Goal: Information Seeking & Learning: Learn about a topic

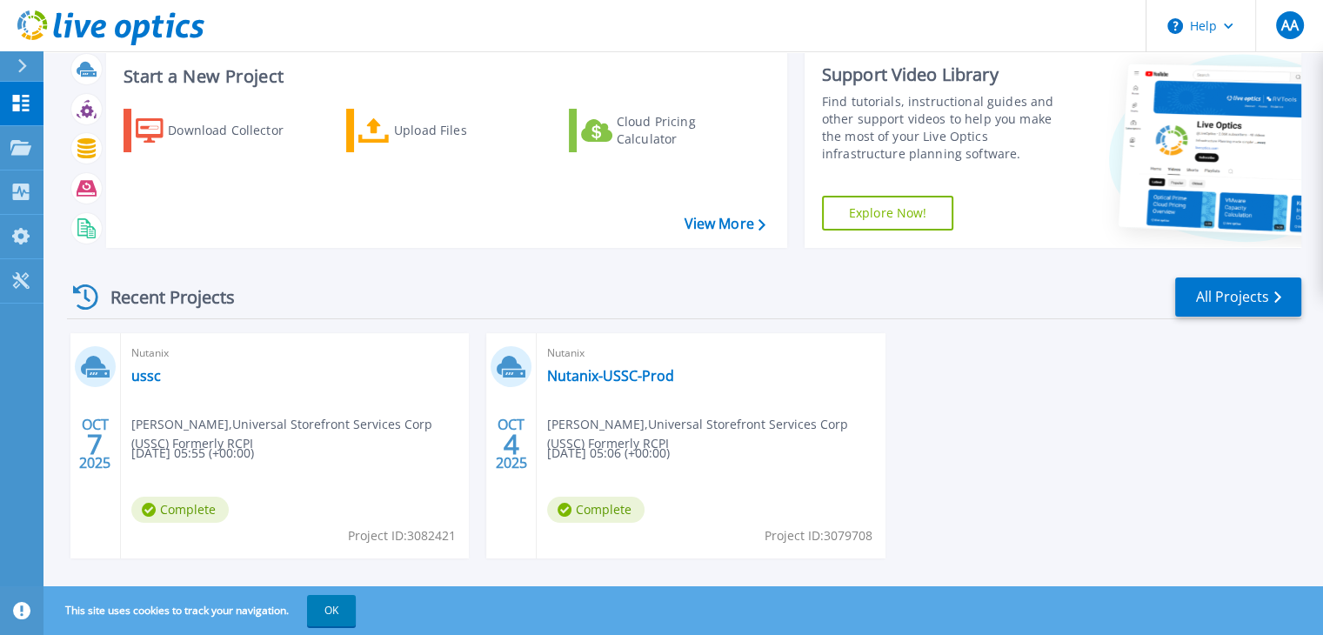
scroll to position [69, 0]
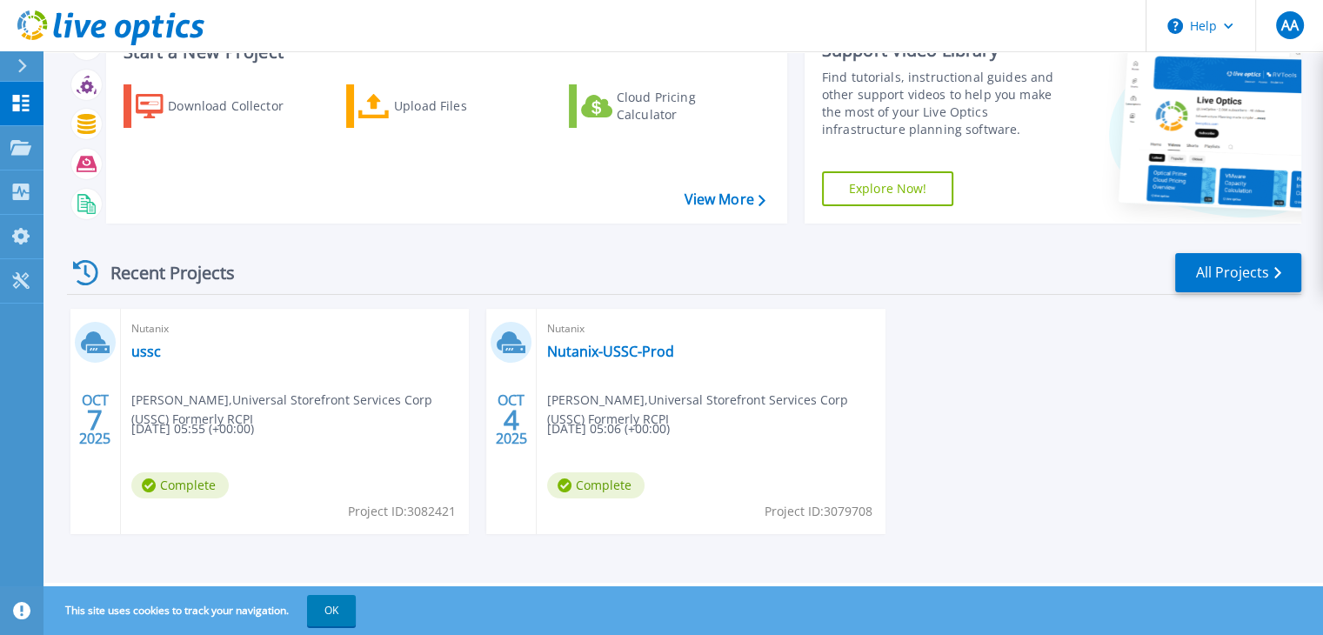
click at [1194, 454] on div "OCT 7 2025 Nutanix ussc angelo aguirre , Universal Storefront Services Corp (US…" at bounding box center [677, 439] width 1248 height 260
click at [570, 355] on link "Nutanix-USSC-Prod" at bounding box center [610, 351] width 127 height 17
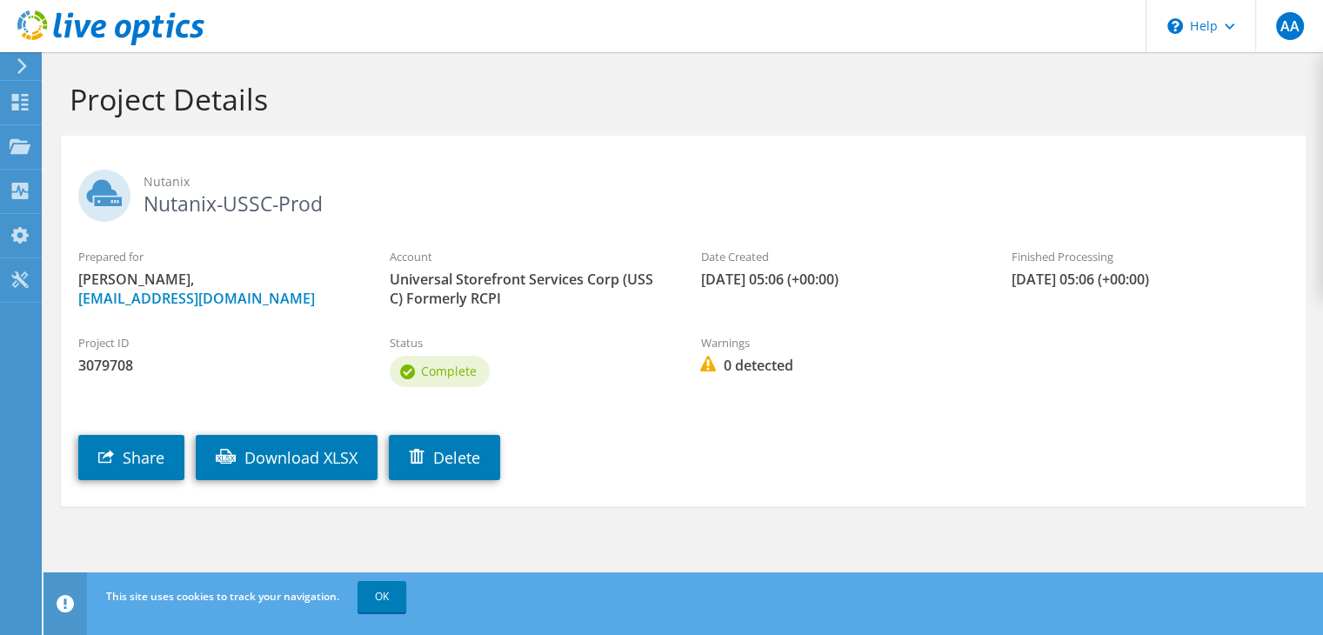
click at [1172, 436] on div "Share Download XLSX Delete" at bounding box center [700, 444] width 1279 height 89
click at [16, 289] on div at bounding box center [20, 281] width 21 height 19
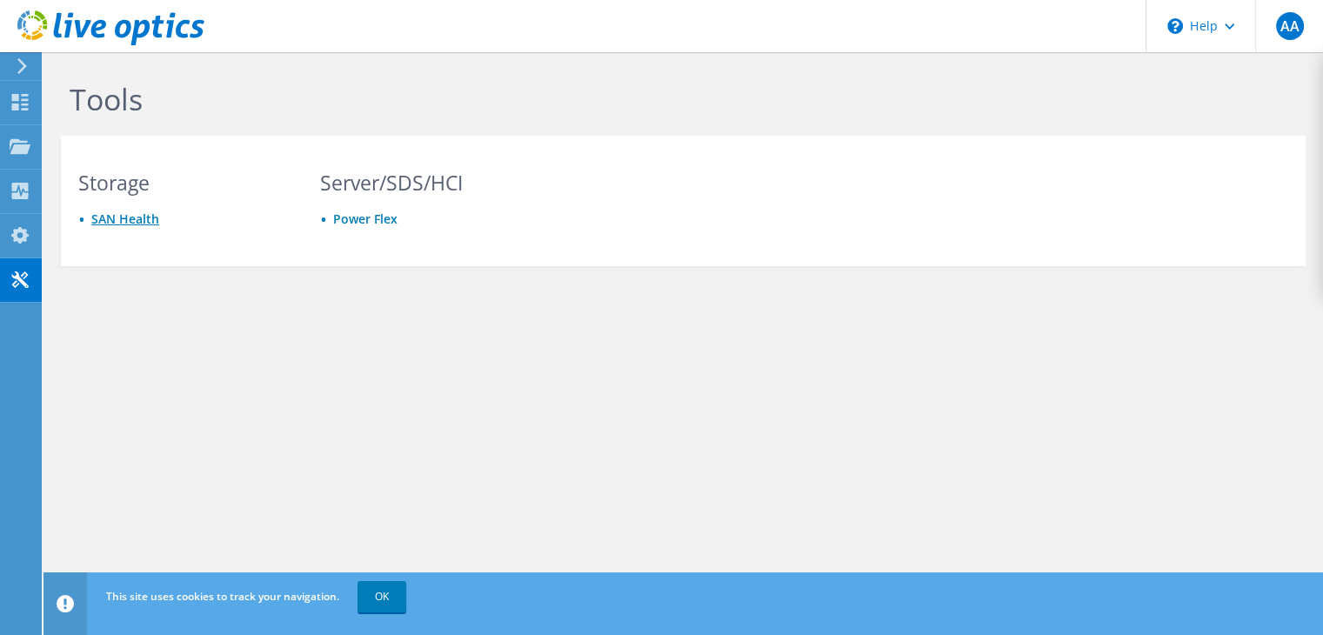
click at [153, 219] on link "SAN Health" at bounding box center [125, 218] width 68 height 17
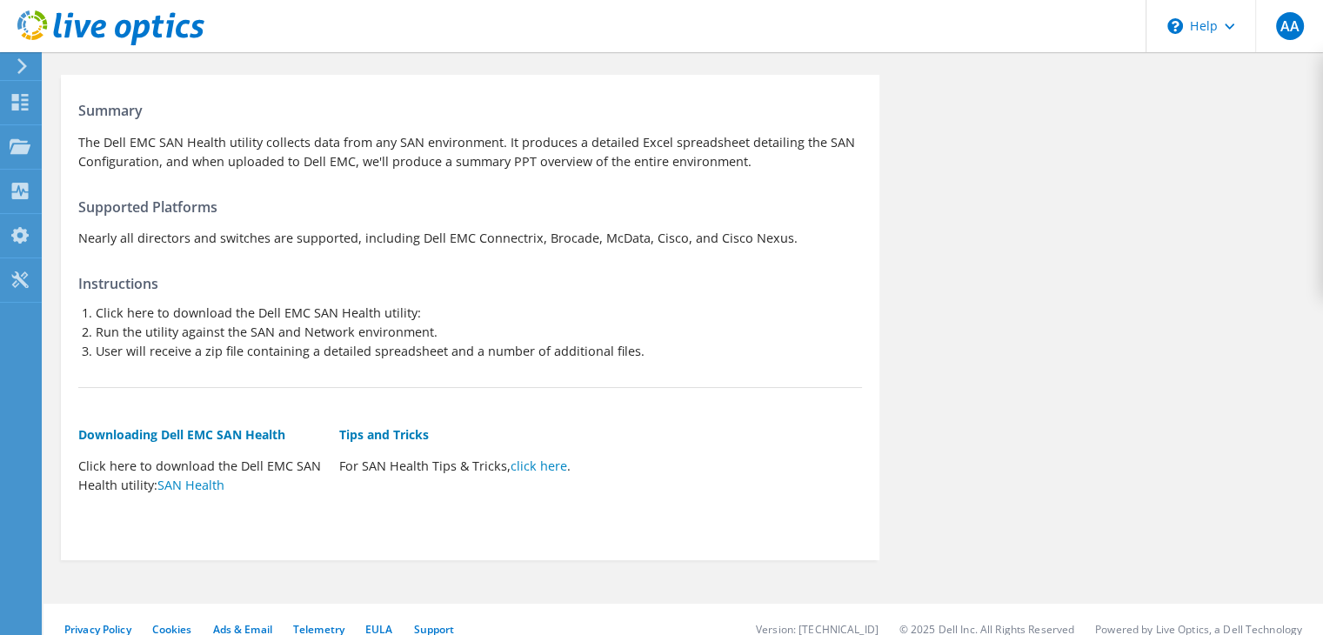
scroll to position [108, 0]
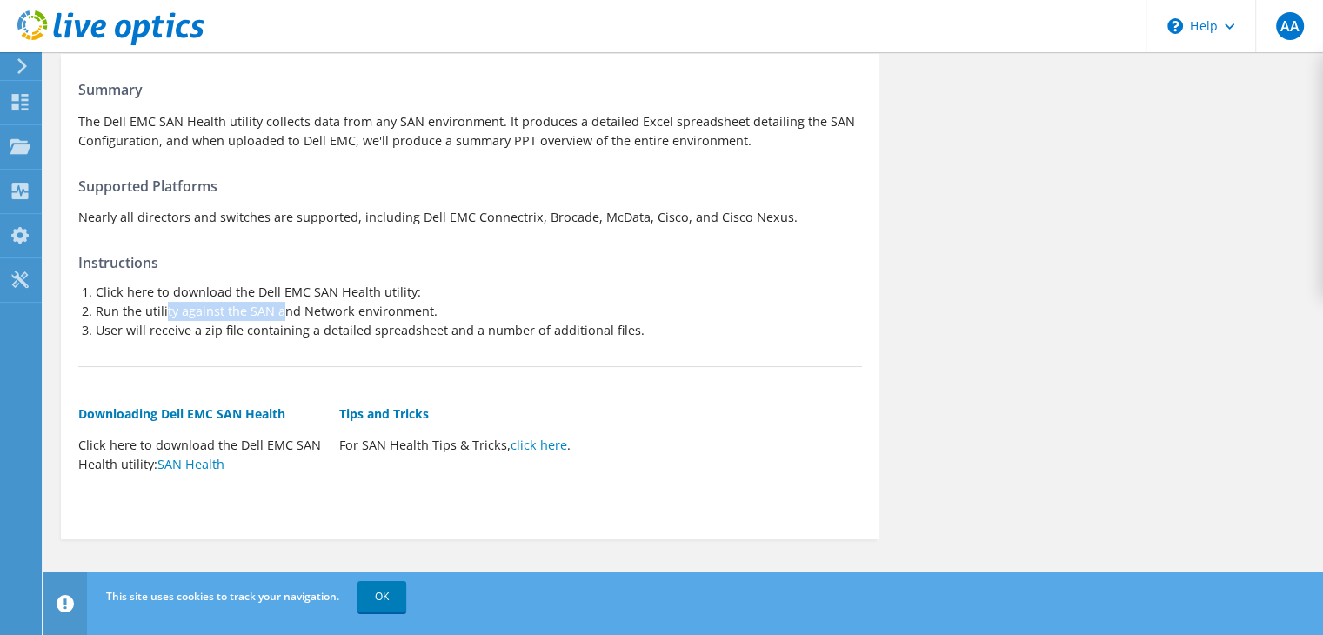
drag, startPoint x: 165, startPoint y: 312, endPoint x: 289, endPoint y: 312, distance: 123.5
click at [286, 312] on li "Run the utility against the SAN and Network environment." at bounding box center [479, 311] width 766 height 19
click at [216, 356] on div "Summary The Dell EMC SAN Health utility collects data from any SAN environment.…" at bounding box center [470, 292] width 818 height 459
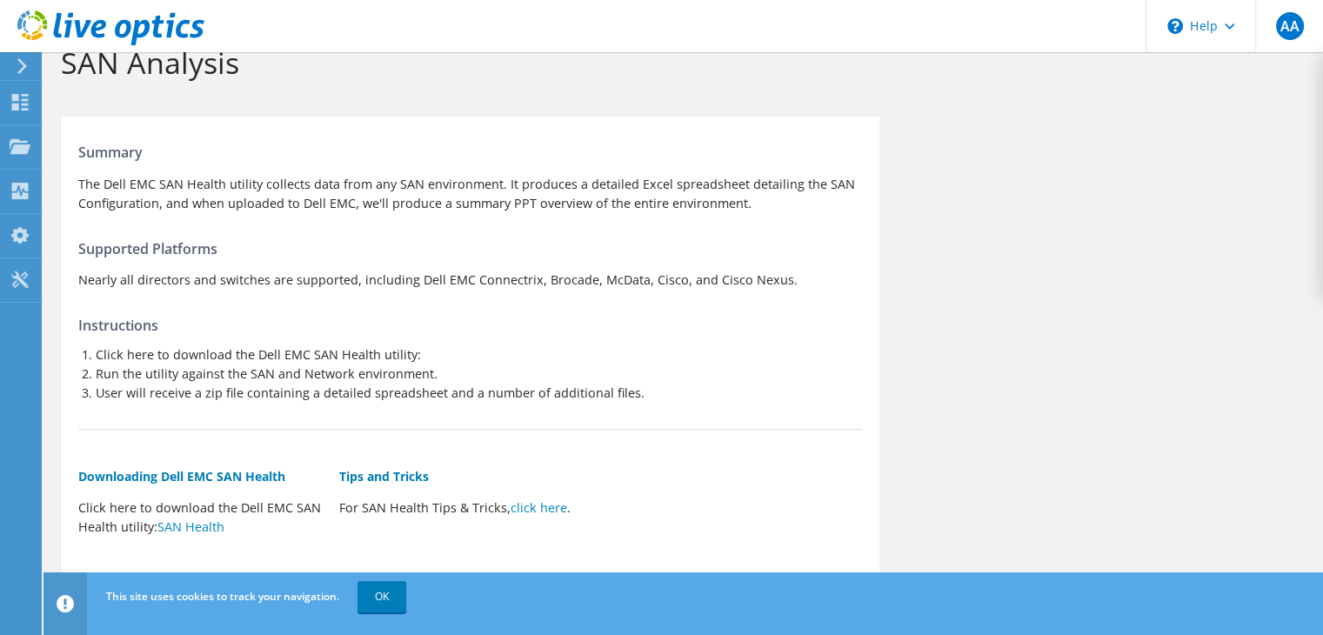
scroll to position [21, 0]
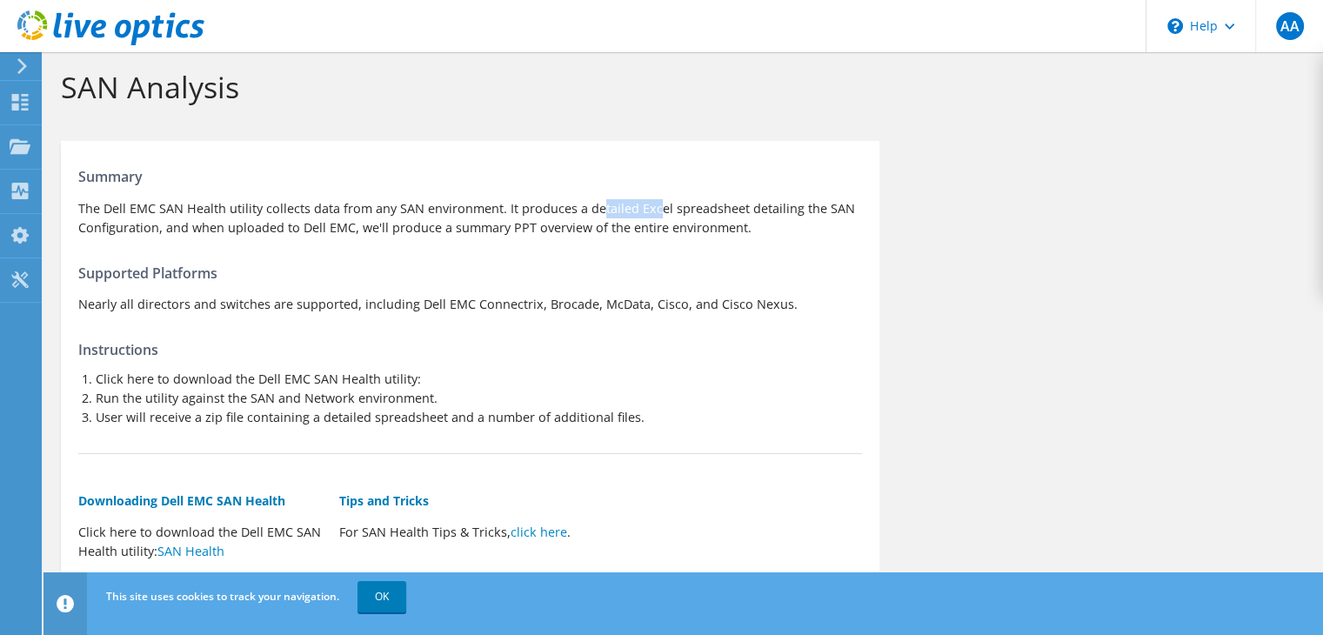
drag, startPoint x: 423, startPoint y: 214, endPoint x: 491, endPoint y: 214, distance: 67.8
click at [491, 214] on p "The Dell EMC SAN Health utility collects data from any SAN environment. It prod…" at bounding box center [470, 218] width 784 height 38
drag, startPoint x: 633, startPoint y: 215, endPoint x: 704, endPoint y: 213, distance: 71.3
click at [704, 213] on p "The Dell EMC SAN Health utility collects data from any SAN environment. It prod…" at bounding box center [470, 218] width 784 height 38
drag, startPoint x: 476, startPoint y: 227, endPoint x: 730, endPoint y: 230, distance: 254.0
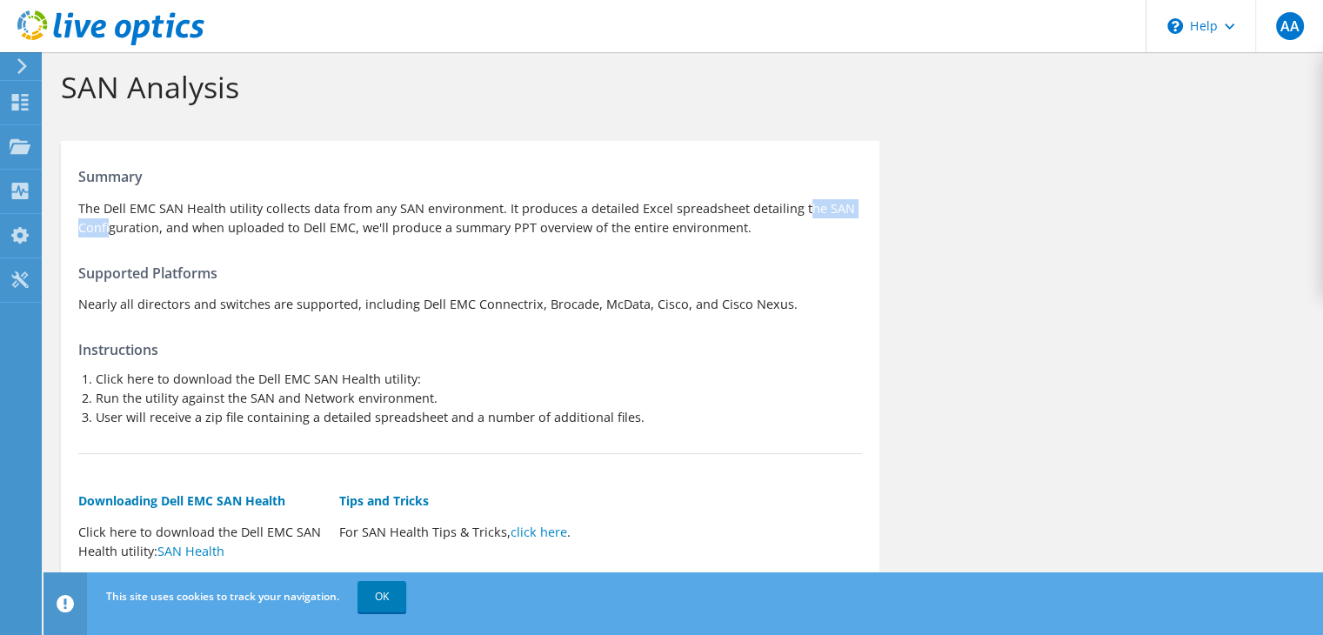
click at [730, 230] on p "The Dell EMC SAN Health utility collects data from any SAN environment. It prod…" at bounding box center [470, 218] width 784 height 38
drag, startPoint x: 358, startPoint y: 230, endPoint x: 558, endPoint y: 237, distance: 200.1
click at [557, 236] on p "The Dell EMC SAN Health utility collects data from any SAN environment. It prod…" at bounding box center [470, 218] width 784 height 38
click at [544, 246] on div "Summary The Dell EMC SAN Health utility collects data from any SAN environment.…" at bounding box center [470, 379] width 818 height 459
drag, startPoint x: 507, startPoint y: 226, endPoint x: 598, endPoint y: 229, distance: 91.4
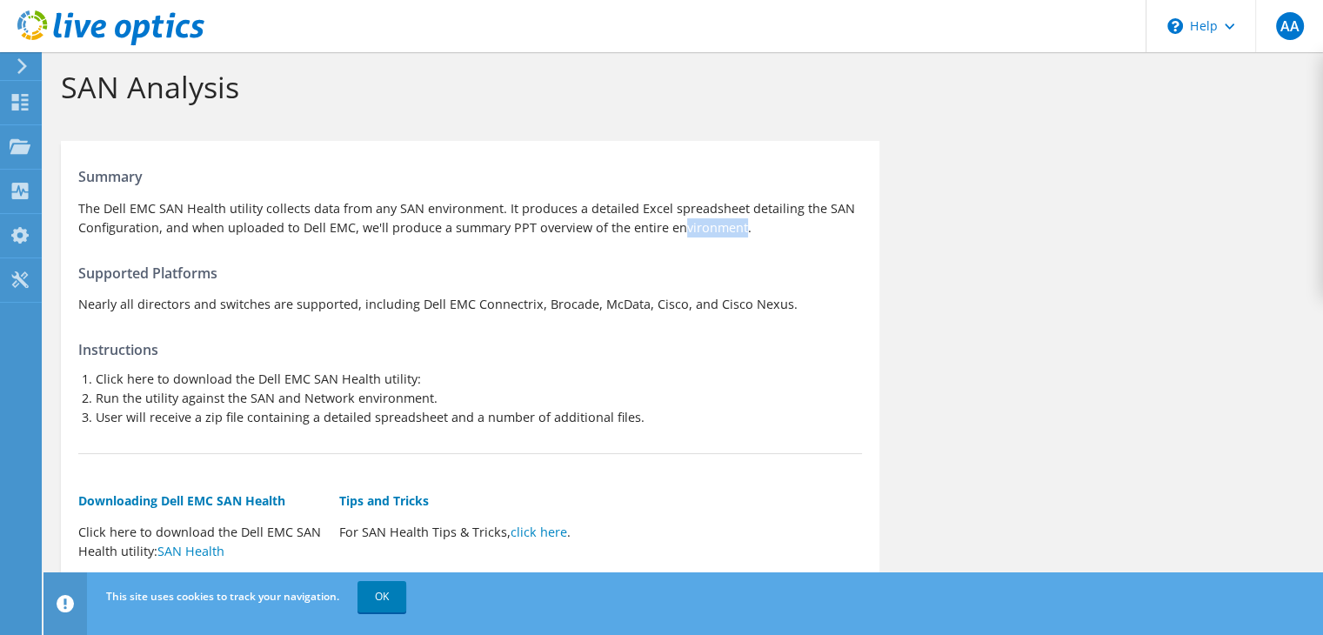
click at [571, 229] on p "The Dell EMC SAN Health utility collects data from any SAN environment. It prod…" at bounding box center [470, 218] width 784 height 38
drag, startPoint x: 754, startPoint y: 233, endPoint x: 518, endPoint y: 227, distance: 235.8
click at [518, 227] on p "The Dell EMC SAN Health utility collects data from any SAN environment. It prod…" at bounding box center [470, 218] width 784 height 38
click at [511, 244] on div "Summary The Dell EMC SAN Health utility collects data from any SAN environment.…" at bounding box center [470, 379] width 818 height 459
click at [82, 301] on p "Nearly all directors and switches are supported, including Dell EMC Connectrix,…" at bounding box center [470, 304] width 784 height 19
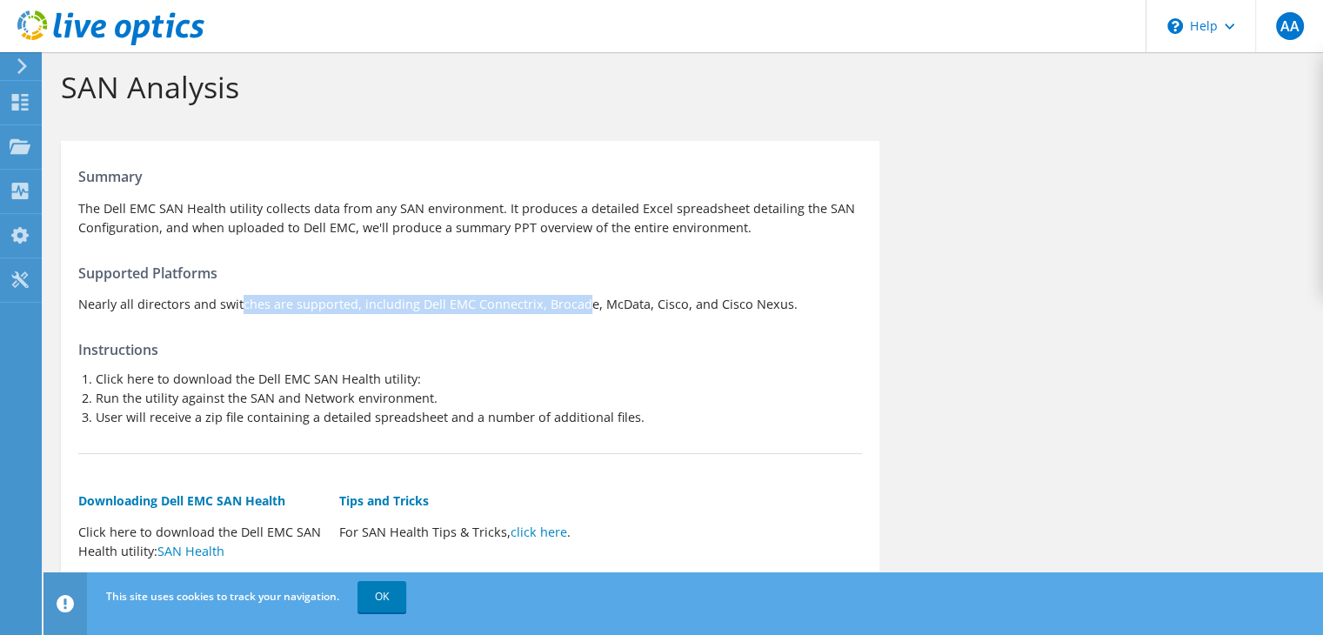
drag, startPoint x: 79, startPoint y: 311, endPoint x: 407, endPoint y: 309, distance: 327.9
click at [407, 309] on p "Nearly all directors and switches are supported, including Dell EMC Connectrix,…" at bounding box center [470, 304] width 784 height 19
click at [432, 323] on div "Summary The Dell EMC SAN Health utility collects data from any SAN environment.…" at bounding box center [470, 379] width 818 height 459
drag, startPoint x: 417, startPoint y: 307, endPoint x: 445, endPoint y: 307, distance: 27.8
click at [445, 307] on p "Nearly all directors and switches are supported, including Dell EMC Connectrix,…" at bounding box center [470, 304] width 784 height 19
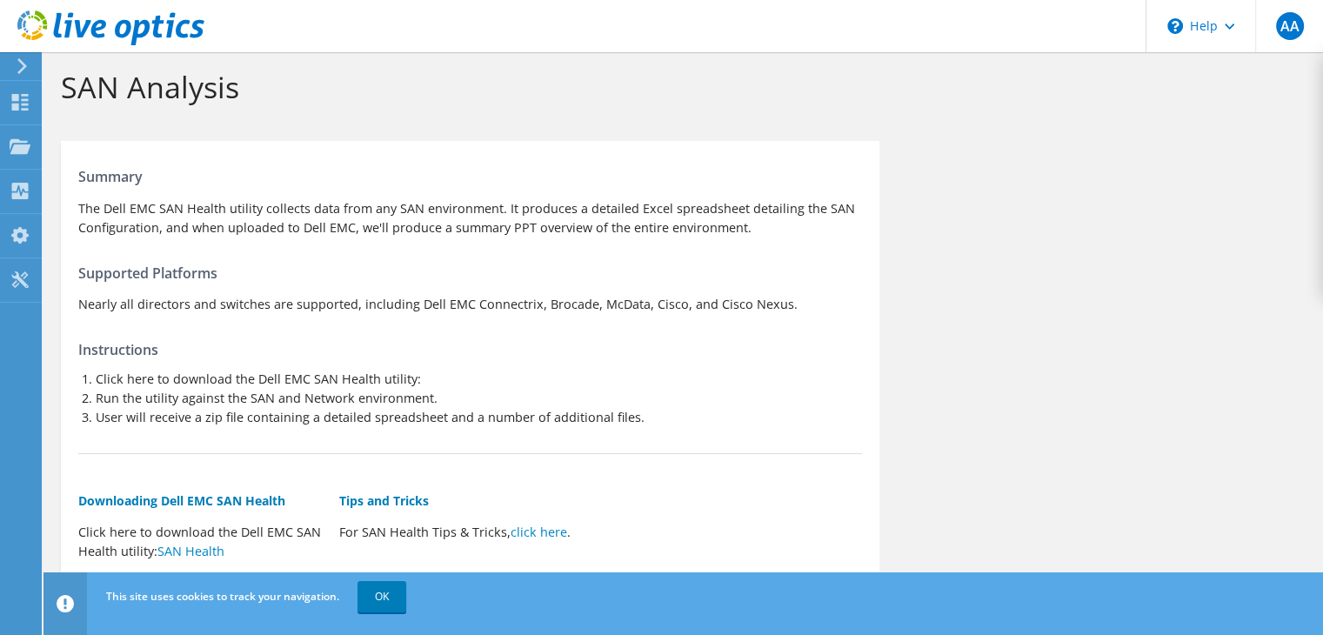
click at [737, 334] on div "Summary The Dell EMC SAN Health utility collects data from any SAN environment.…" at bounding box center [470, 379] width 818 height 459
click at [58, 282] on div "Tools" at bounding box center [65, 279] width 48 height 43
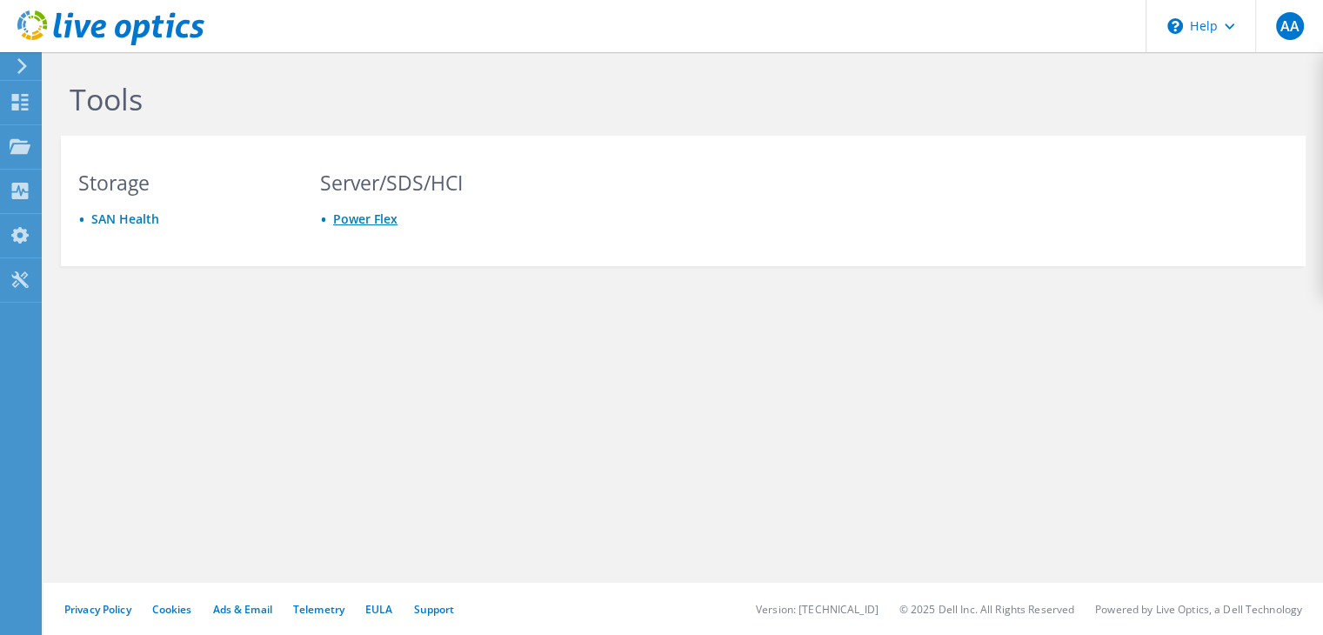
click at [365, 225] on link "Power Flex" at bounding box center [365, 218] width 64 height 17
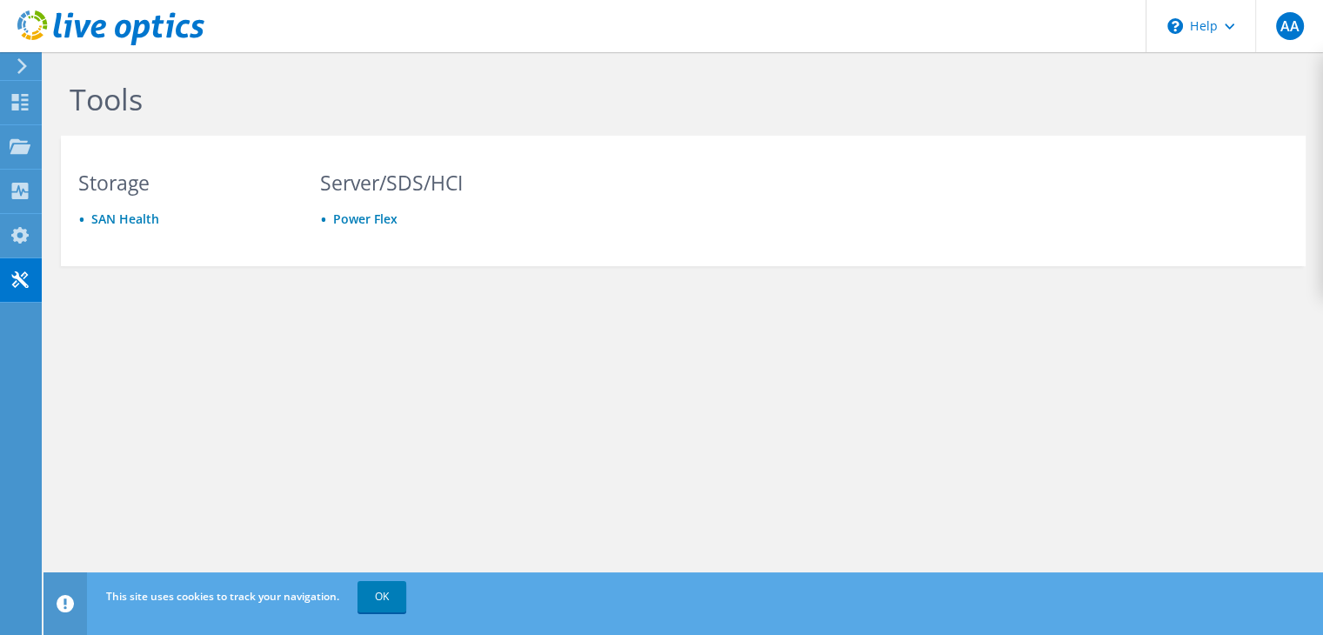
click at [1161, 437] on div "Tools Storage [GEOGRAPHIC_DATA] Server/SDS/HCI Power Flex Privacy Policy Cookie…" at bounding box center [682, 343] width 1279 height 583
click at [28, 98] on icon at bounding box center [20, 102] width 21 height 17
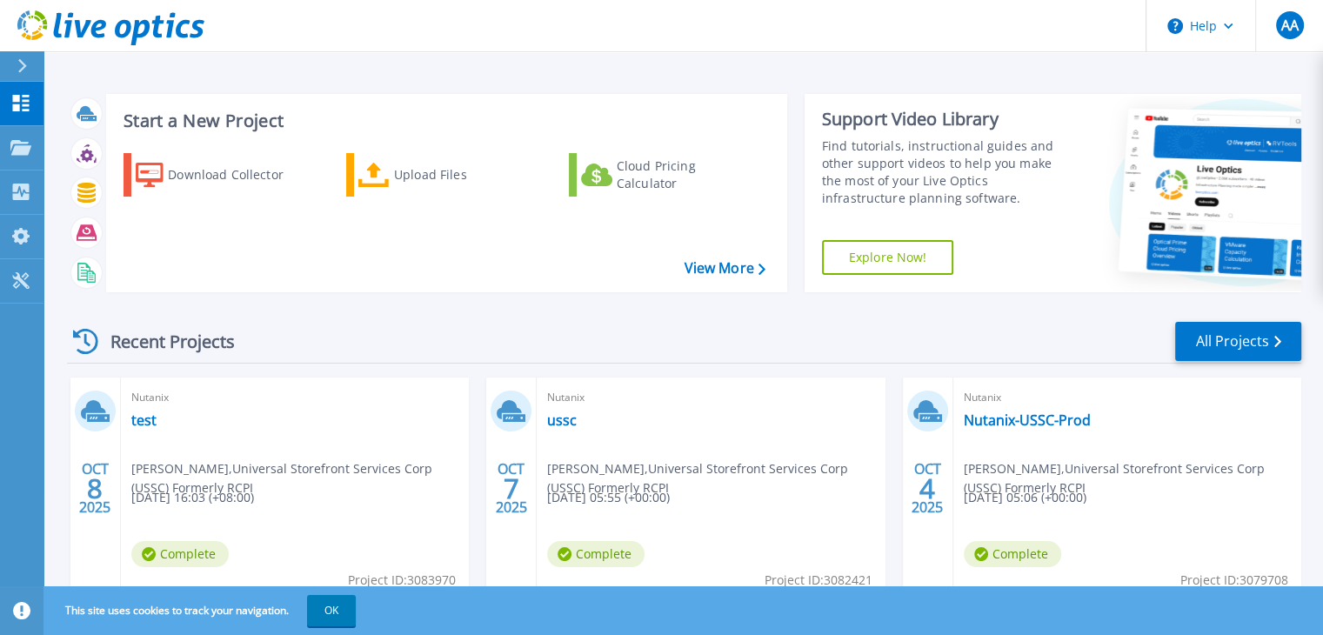
click at [279, 323] on div "Recent Projects All Projects" at bounding box center [684, 341] width 1234 height 43
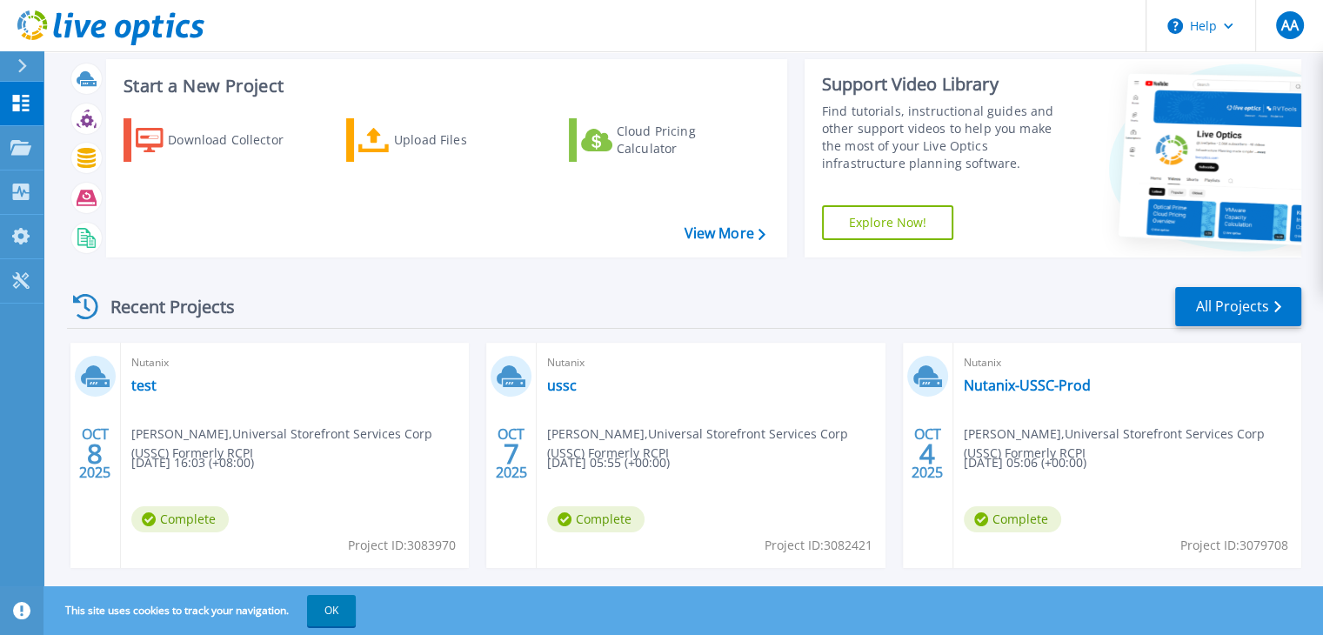
scroll to position [69, 0]
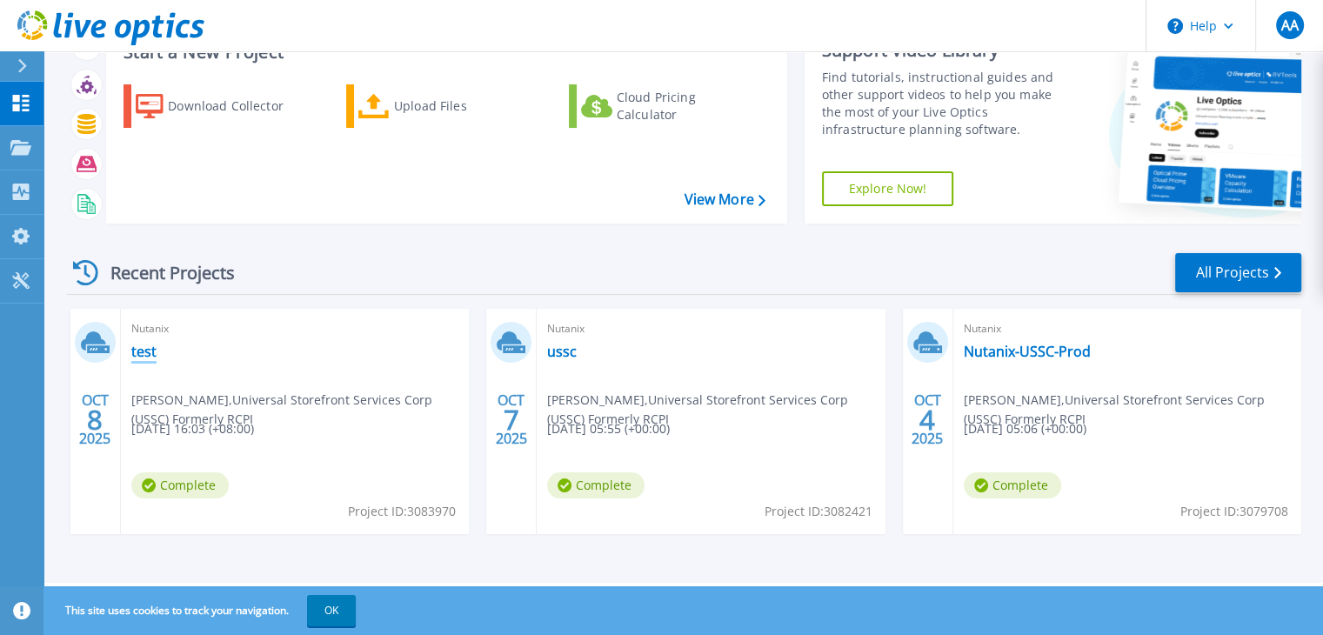
click at [144, 354] on link "test" at bounding box center [143, 351] width 25 height 17
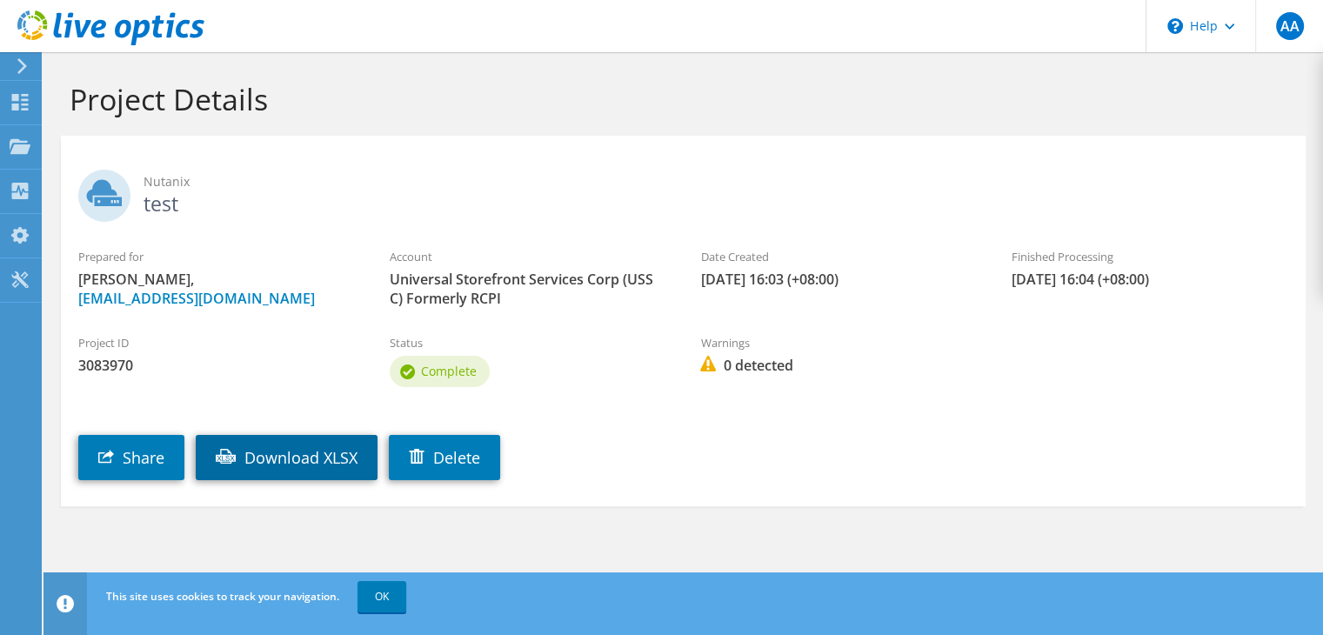
click at [282, 470] on link "Download XLSX" at bounding box center [287, 457] width 182 height 45
